Goal: Submit feedback/report problem

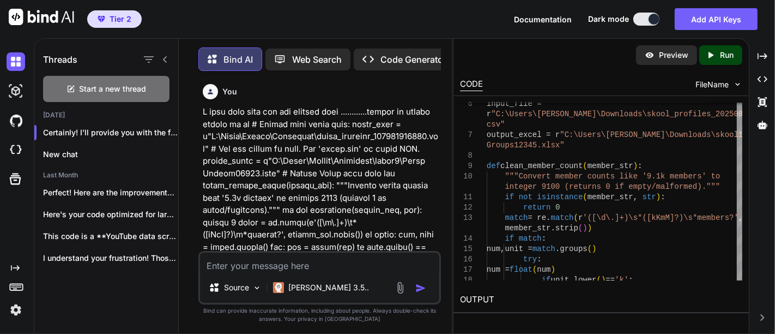
scroll to position [1710, 0]
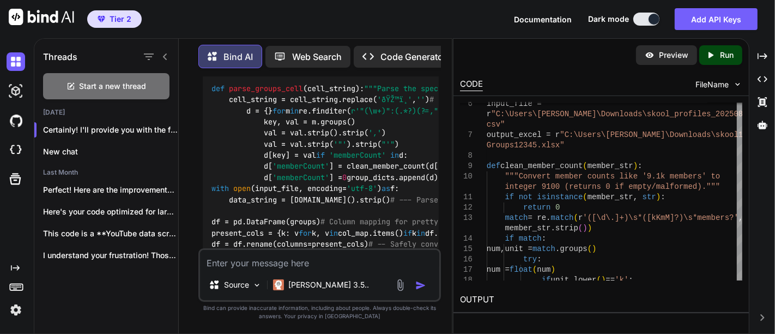
type textarea "p"
type textarea "x"
type textarea "pl"
type textarea "x"
type textarea "ple"
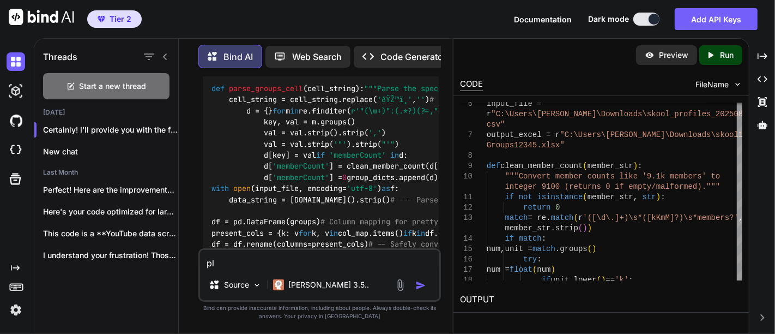
type textarea "x"
type textarea "plea"
type textarea "x"
type textarea "pleas"
type textarea "x"
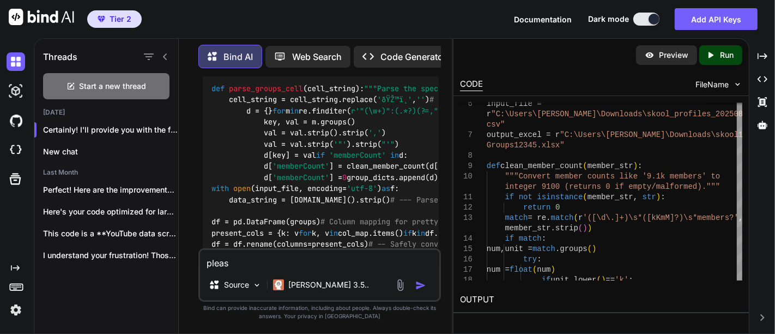
type textarea "please"
type textarea "x"
type textarea "please"
type textarea "x"
type textarea "please u"
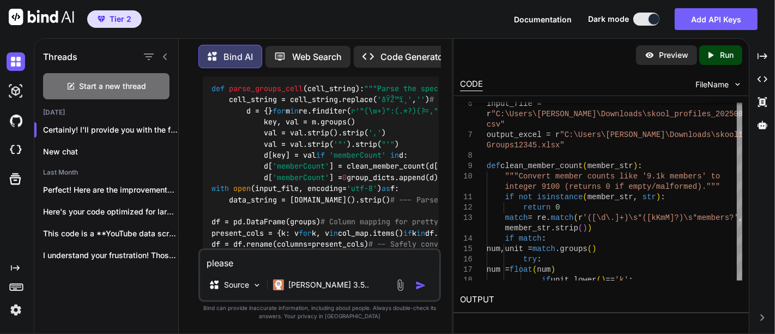
type textarea "x"
type textarea "please up"
type textarea "x"
type textarea "please upd"
type textarea "x"
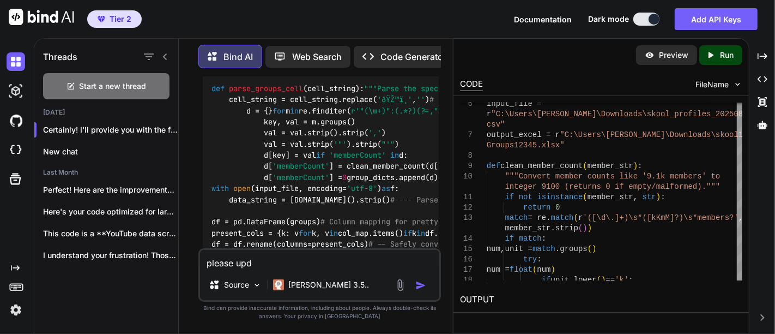
type textarea "please upda"
type textarea "x"
type textarea "please updat"
type textarea "x"
type textarea "please update"
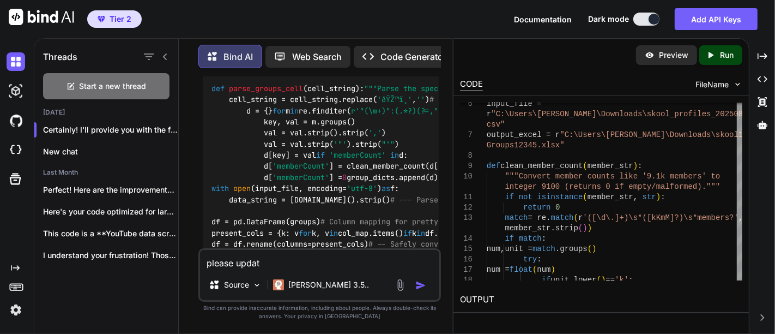
type textarea "x"
type textarea "please update"
type textarea "x"
type textarea "please update t"
type textarea "x"
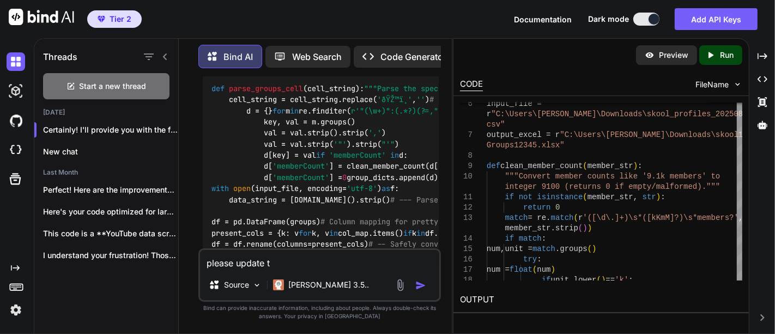
type textarea "please update th"
type textarea "x"
type textarea "please update the"
type textarea "x"
type textarea "please update the"
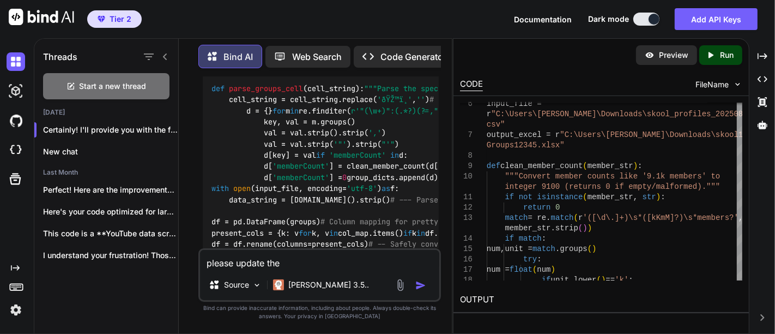
type textarea "x"
type textarea "please update the c"
type textarea "x"
type textarea "please update the co"
type textarea "x"
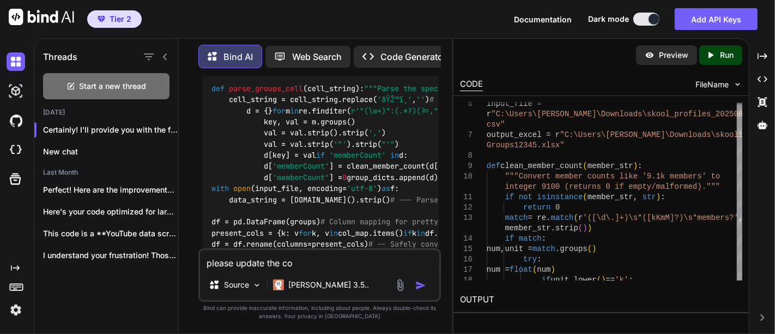
type textarea "please update the cod"
type textarea "x"
type textarea "please update the code"
type textarea "x"
type textarea "please update the code"
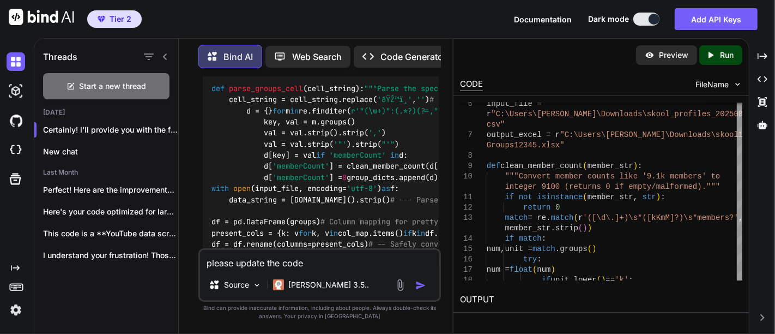
type textarea "x"
type textarea "please update the code a"
type textarea "x"
type textarea "please update the code as"
type textarea "x"
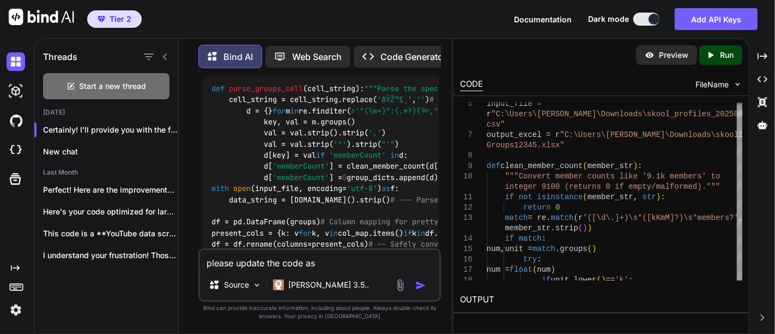
type textarea "please update the code as"
type textarea "x"
type textarea "please update the code as s"
type textarea "x"
type textarea "please update the code as"
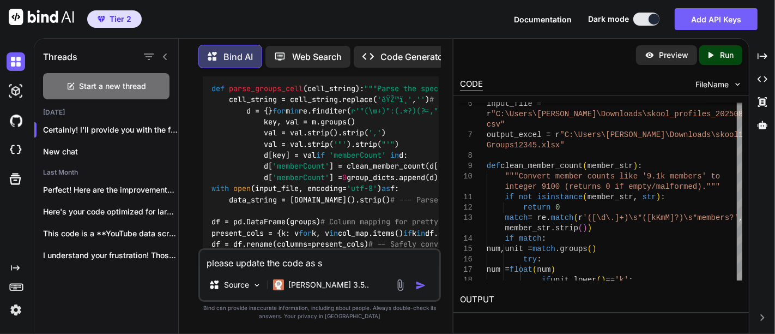
type textarea "x"
type textarea "please update the code as i"
type textarea "x"
type textarea "please update the code as it"
type textarea "x"
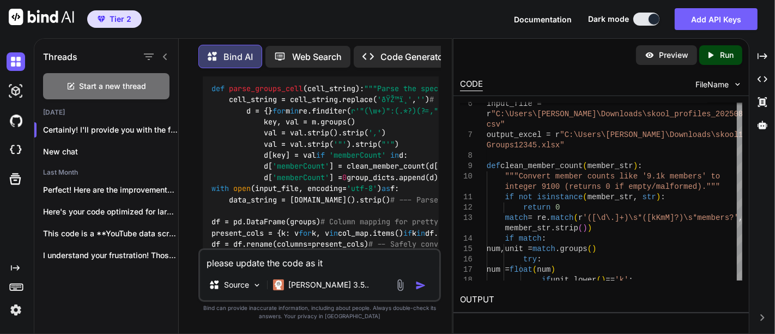
type textarea "please update the code as it"
type textarea "x"
type textarea "please update the code as it s"
type textarea "x"
type textarea "please update the code as it sh"
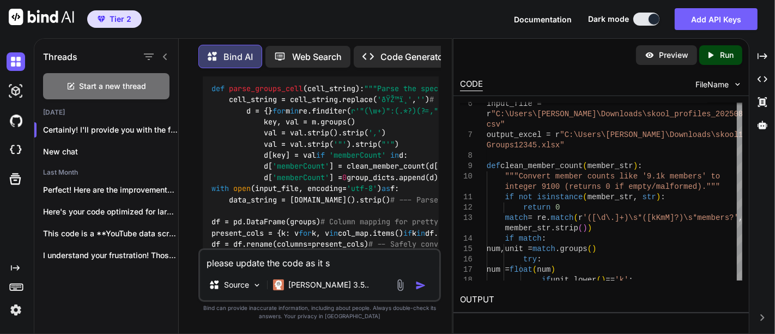
type textarea "x"
type textarea "please update the code as it sho"
type textarea "x"
type textarea "please update the code as it shou"
type textarea "x"
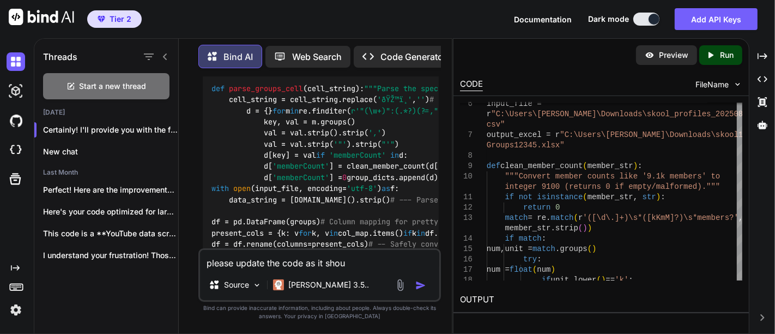
type textarea "please update the code as it shoul"
type textarea "x"
type textarea "please update the code as it should"
type textarea "x"
type textarea "please update the code as it should"
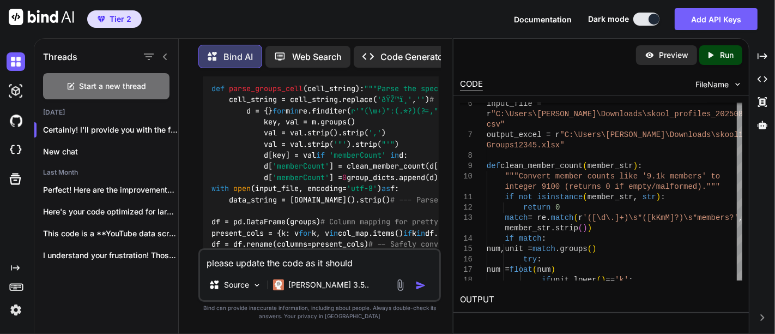
type textarea "x"
type textarea "please update the code as it should w"
type textarea "x"
type textarea "please update the code as it should wr"
type textarea "x"
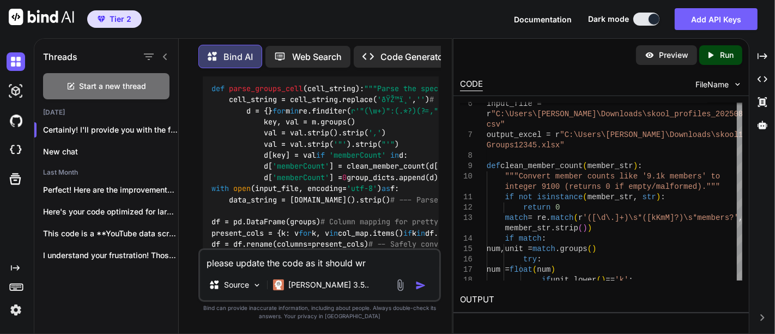
type textarea "please update the code as it should wri"
type textarea "x"
type textarea "please update the code as it should writ"
type textarea "x"
type textarea "please update the code as it should write"
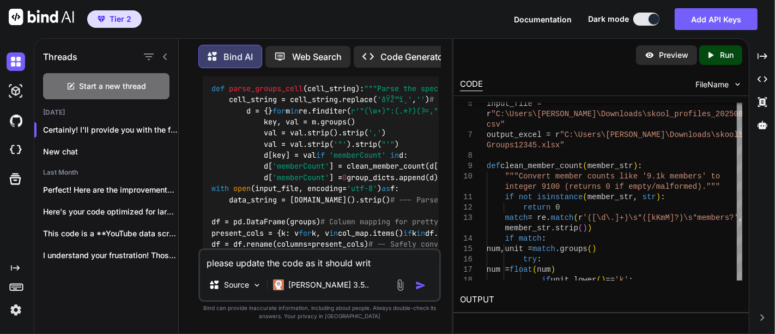
type textarea "x"
type textarea "please update the code as it should write"
type textarea "x"
type textarea "please update the code as it should write U"
type textarea "x"
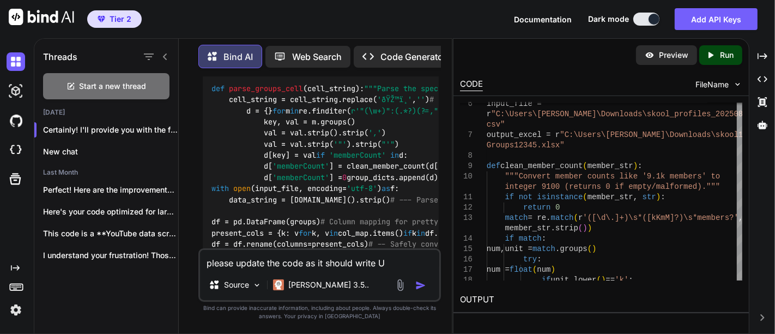
type textarea "please update the code as it should write Ub"
type textarea "x"
type textarea "please update the code as it should write U"
type textarea "x"
type textarea "please update the code as it should write Un"
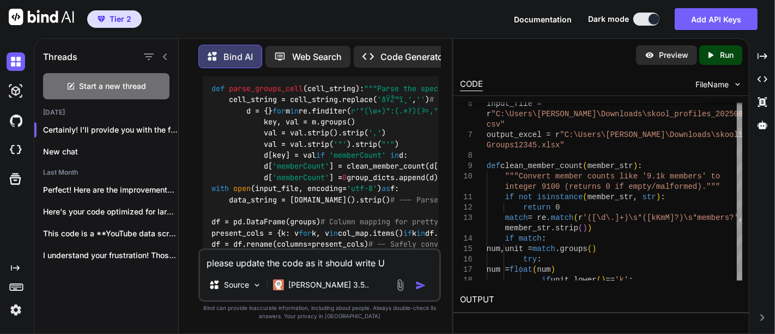
type textarea "x"
type textarea "please update the code as it should write Uni"
type textarea "x"
type textarea "please update the code as it should write Uniu"
type textarea "x"
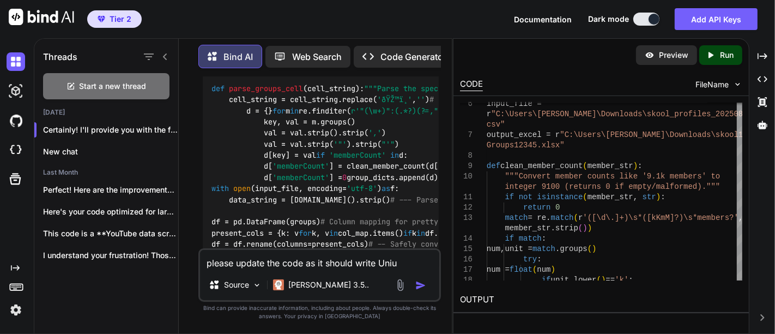
type textarea "please update the code as it should write Uniue"
type textarea "x"
type textarea "please update the code as it should write Uniu"
type textarea "x"
type textarea "please update the code as it should write Uni"
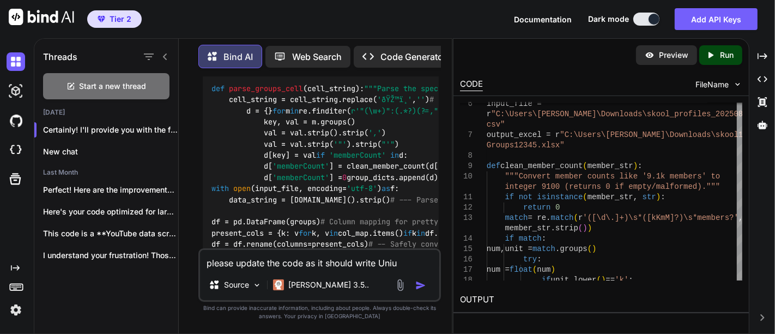
type textarea "x"
type textarea "please update the code as it should write Un"
type textarea "x"
type textarea "please update the code as it should write Uni"
type textarea "x"
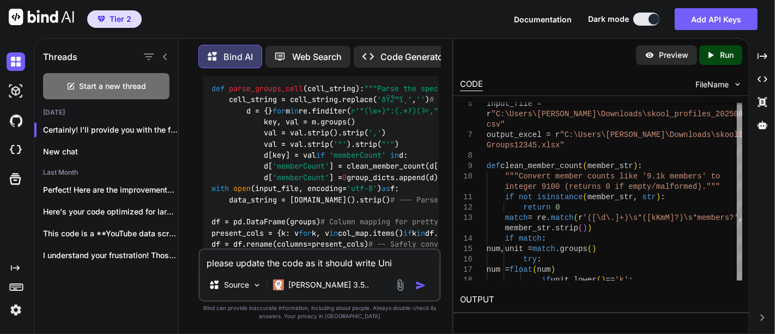
type textarea "please update the code as it should write Uniq"
type textarea "x"
type textarea "please update the code as it should write Uniqu"
type textarea "x"
type textarea "please update the code as it should write Unique"
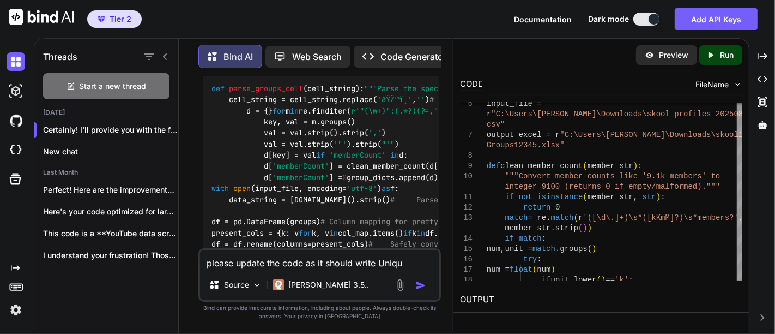
type textarea "x"
type textarea "please update the code as it should write Unique"
type textarea "x"
type textarea "please update the code as it should write Unique U"
type textarea "x"
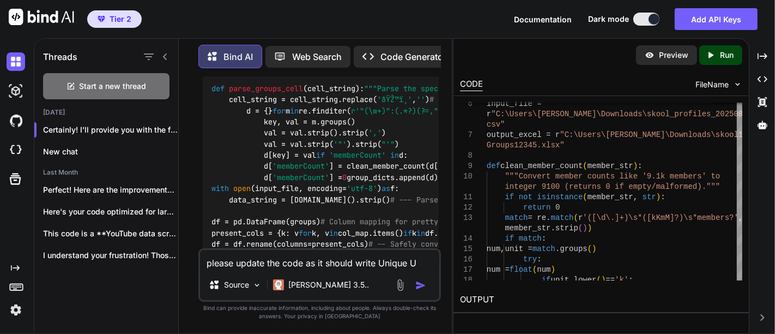
type textarea "please update the code as it should write Unique Ur"
type textarea "x"
type textarea "please update the code as it should write Unique Url"
type textarea "x"
click at [394, 264] on textarea "please update the code as it should write Unique Url" at bounding box center [319, 260] width 239 height 20
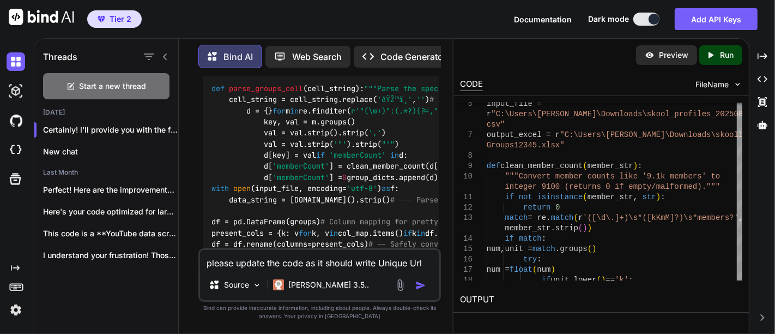
click at [394, 264] on textarea "please update the code as it should write Unique Url" at bounding box center [319, 260] width 239 height 20
click at [413, 262] on textarea "please update the code as it should write Unique Url" at bounding box center [319, 260] width 239 height 20
paste textarea "group"
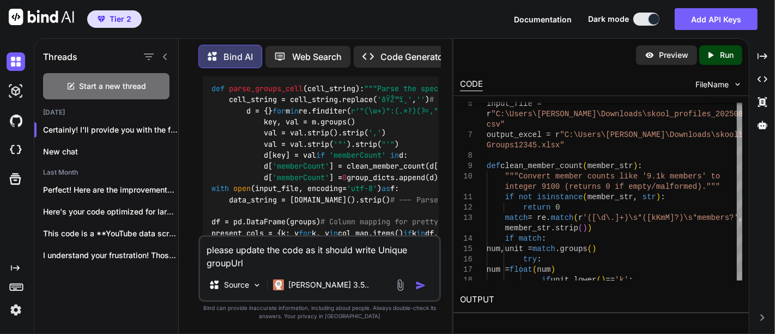
click at [342, 265] on textarea "please update the code as it should write Unique groupUrl" at bounding box center [319, 253] width 239 height 33
type textarea "please update the code as it should write Unique groupUrl to the output excel s…"
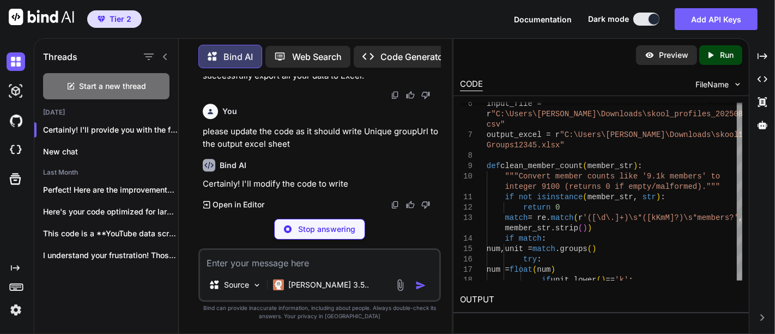
scroll to position [2952, 0]
